Goal: Navigation & Orientation: Find specific page/section

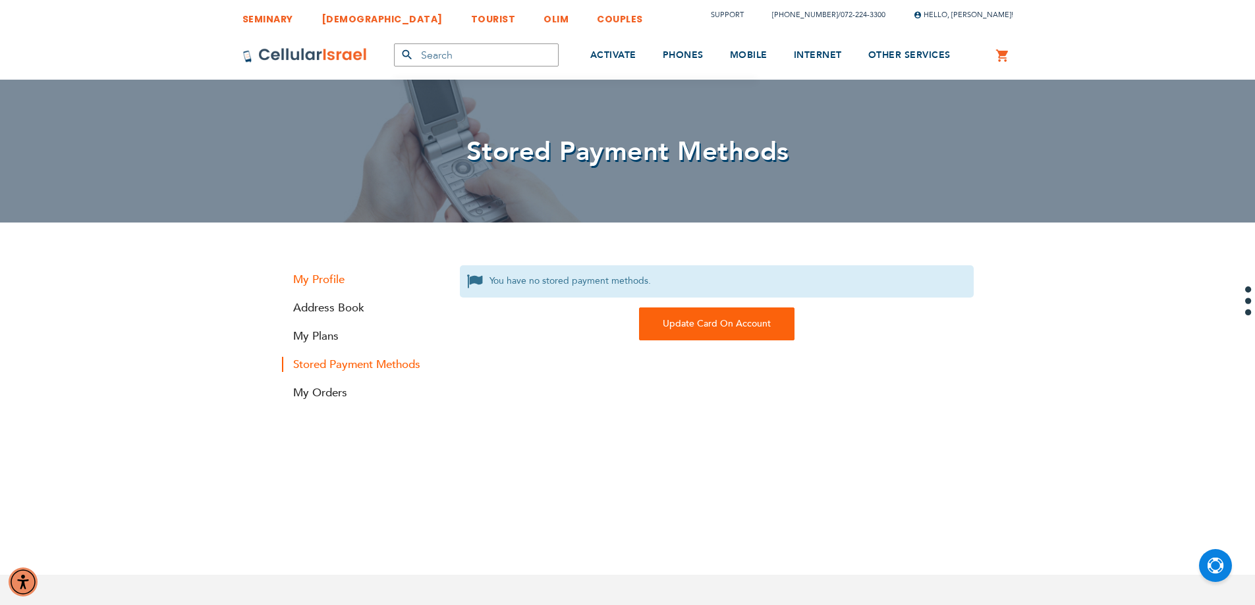
click at [345, 283] on link "My Profile" at bounding box center [361, 279] width 158 height 15
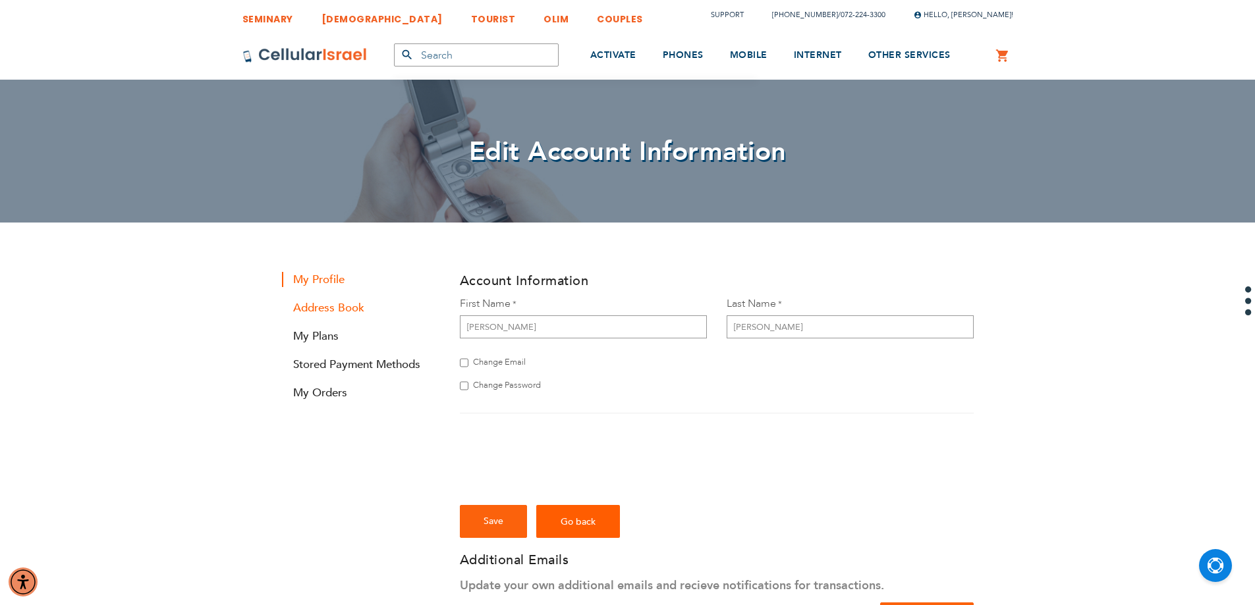
click at [342, 309] on link "Address Book" at bounding box center [361, 307] width 158 height 15
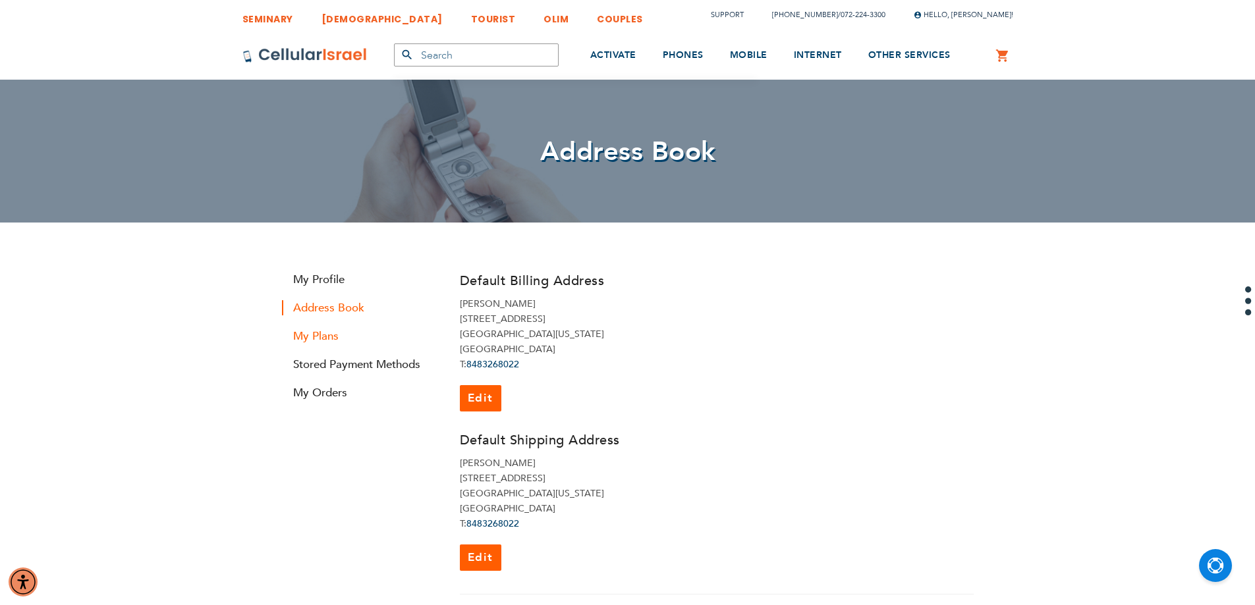
click at [324, 336] on link "My Plans" at bounding box center [361, 336] width 158 height 15
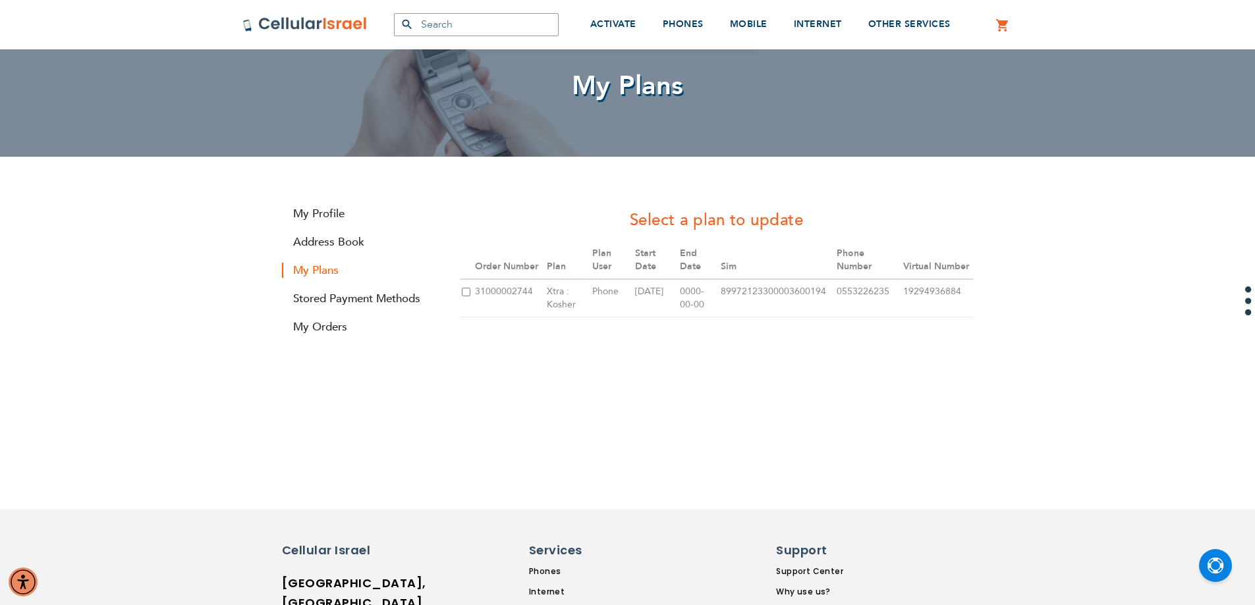
scroll to position [132, 0]
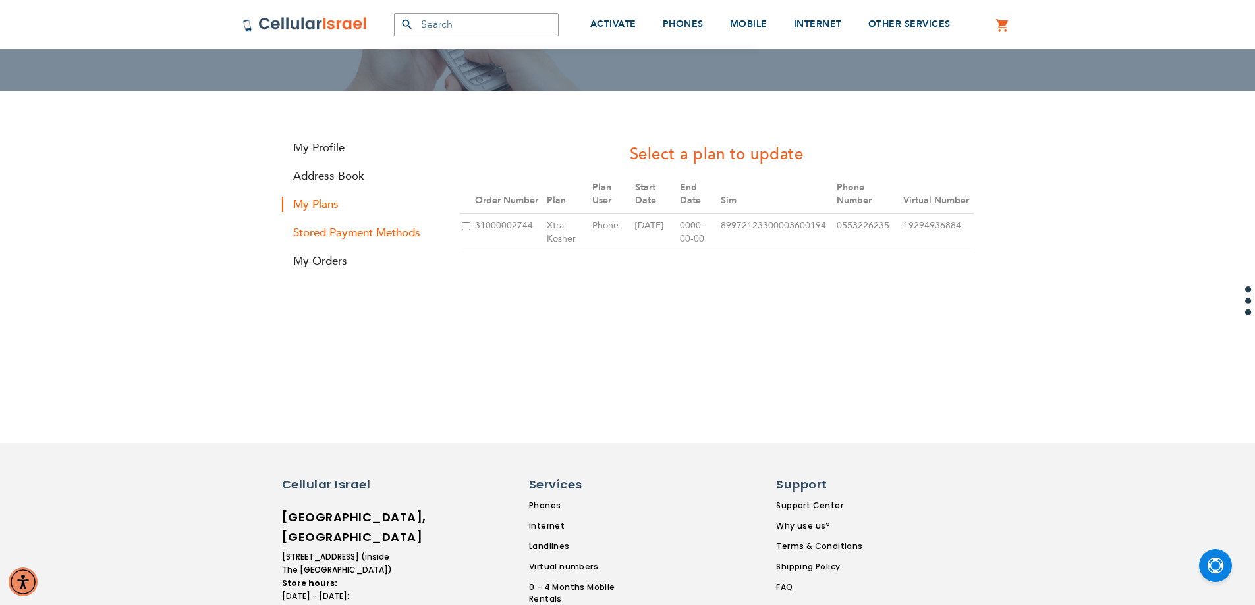
click at [324, 237] on link "Stored Payment Methods" at bounding box center [361, 232] width 158 height 15
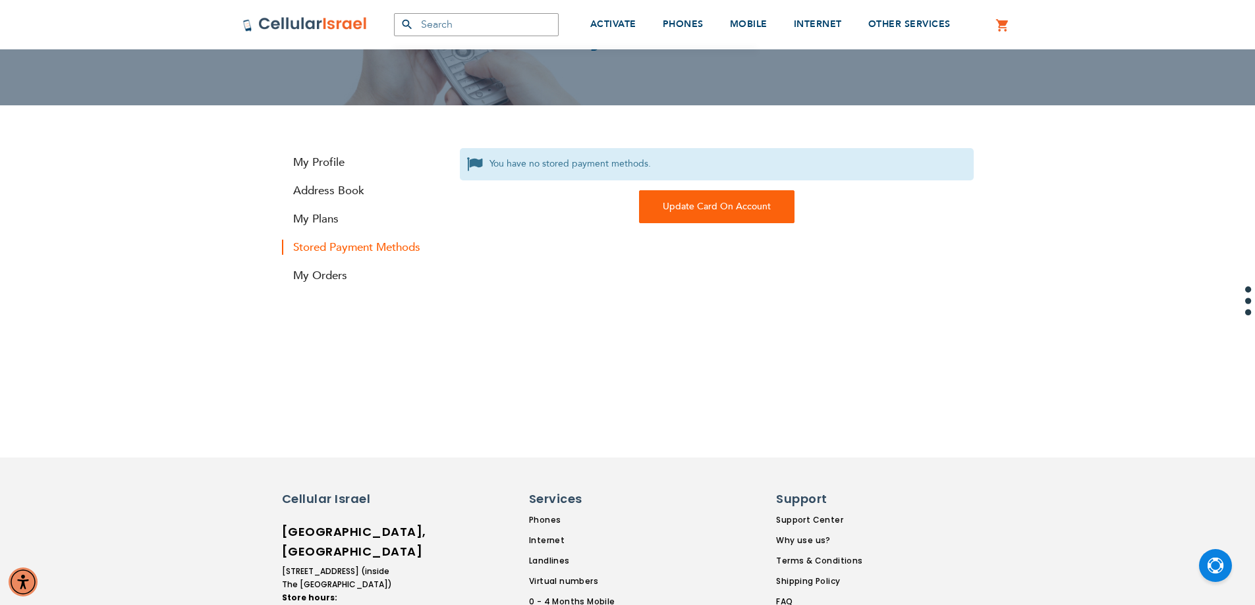
scroll to position [132, 0]
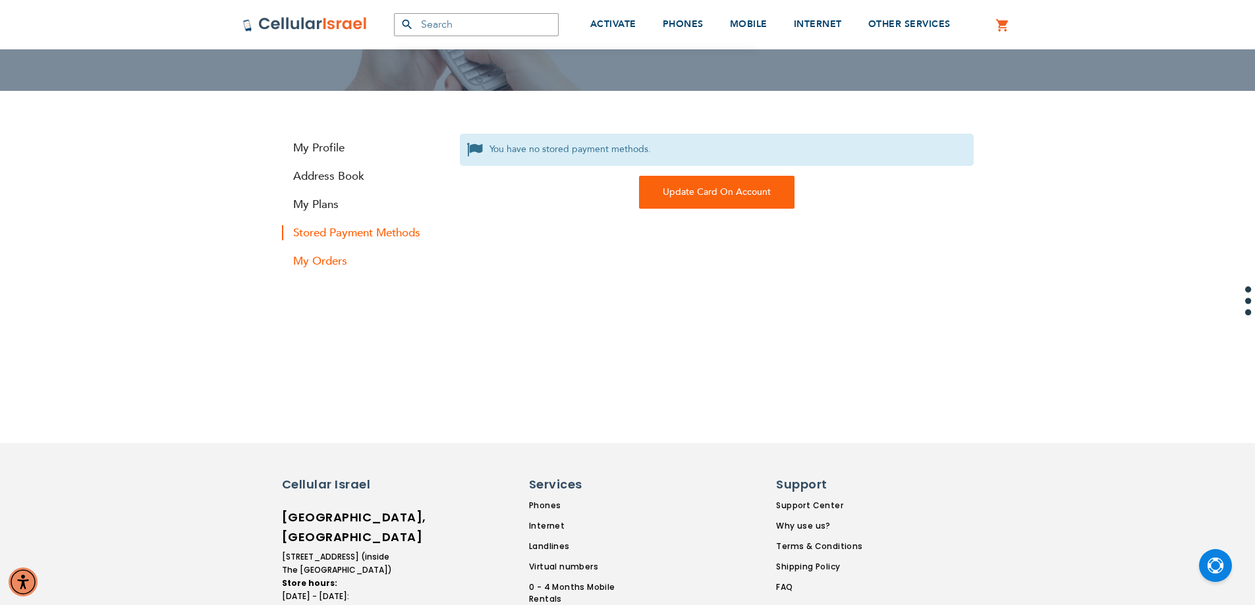
click at [327, 259] on link "My Orders" at bounding box center [361, 261] width 158 height 15
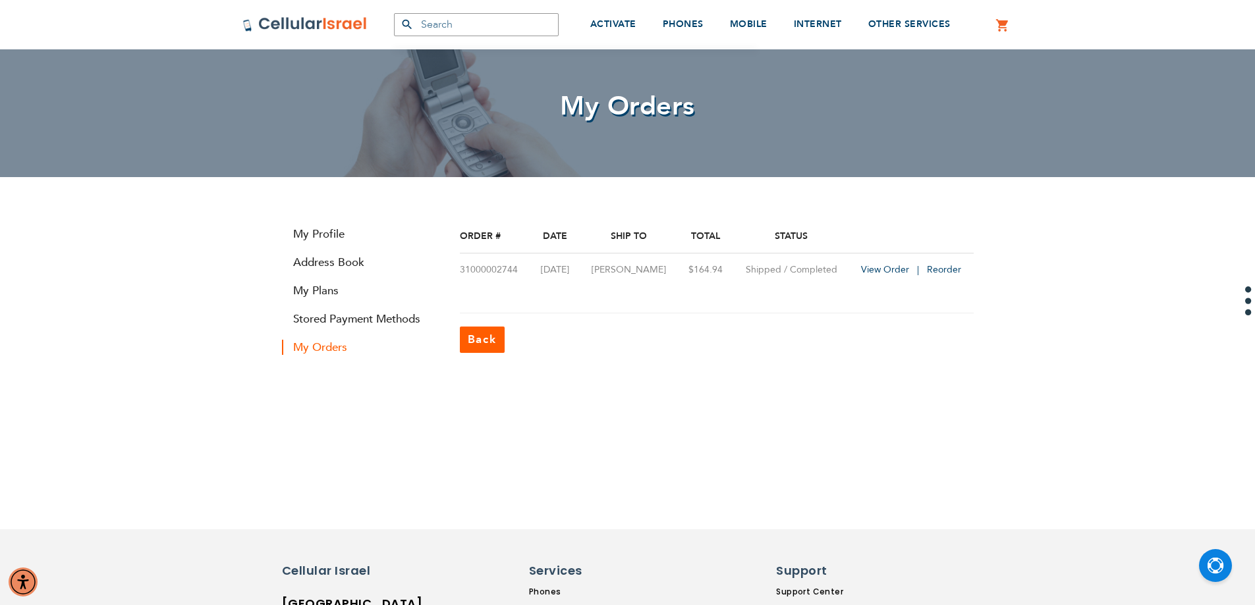
scroll to position [66, 0]
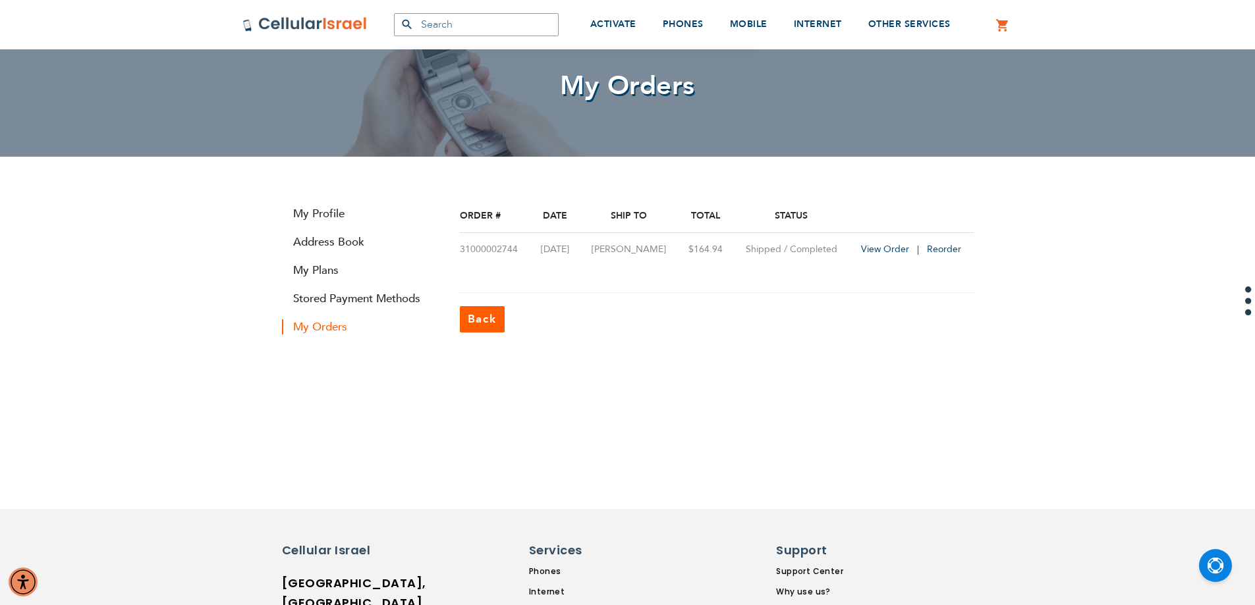
click at [689, 253] on td "$164.94" at bounding box center [705, 250] width 56 height 34
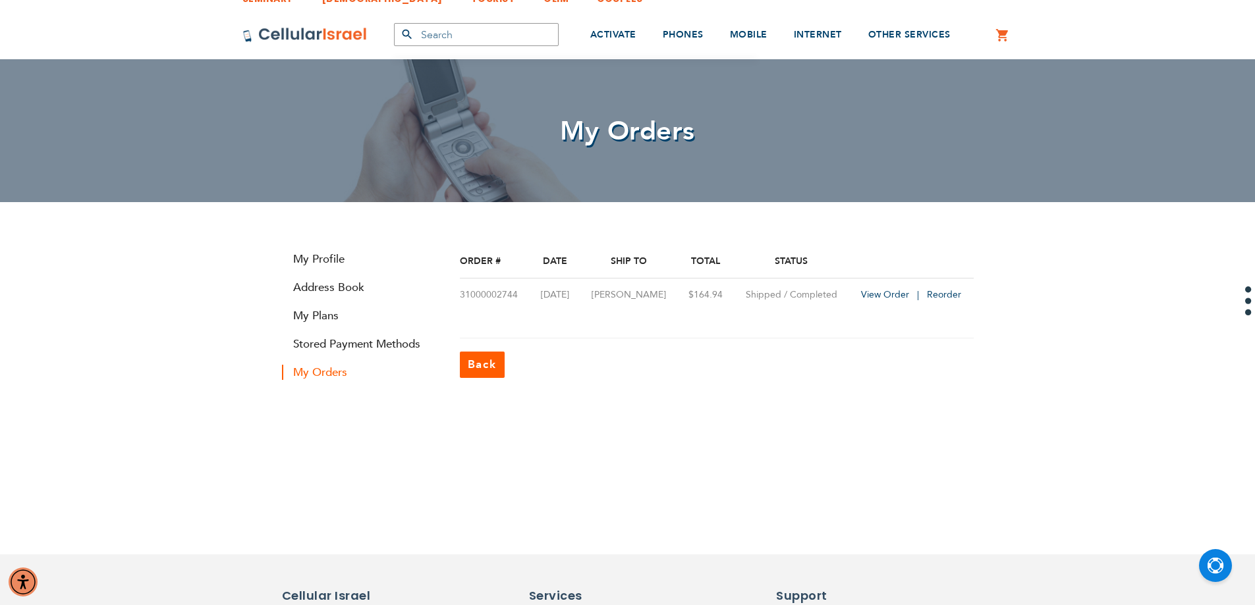
scroll to position [0, 0]
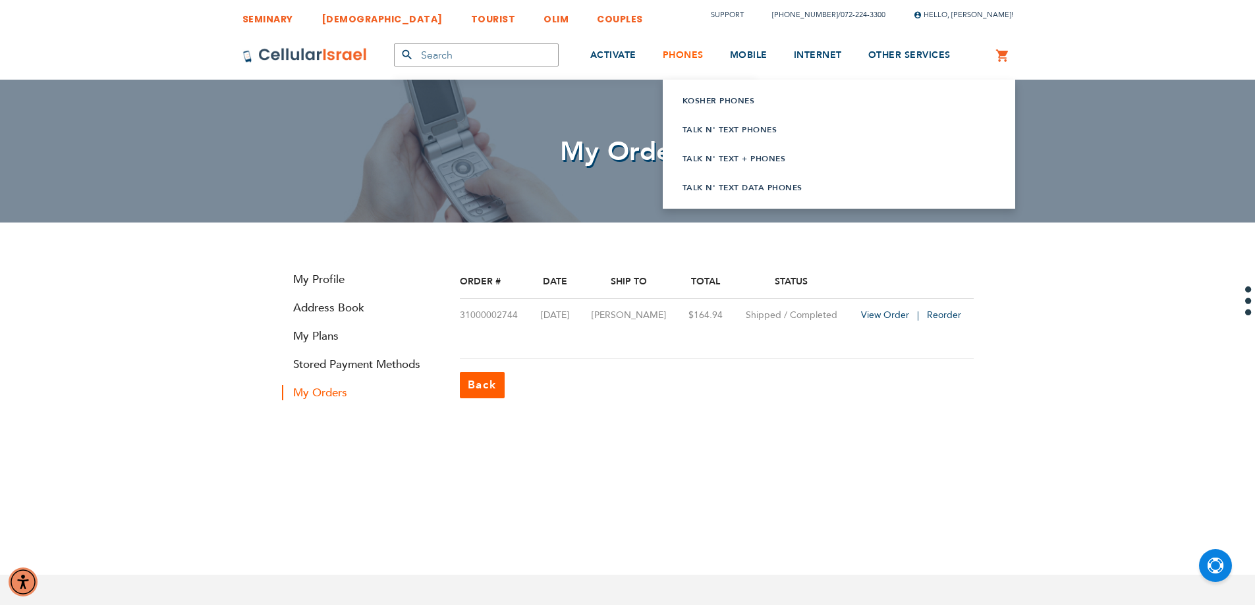
click at [666, 56] on span "PHONES" at bounding box center [683, 55] width 41 height 13
